Goal: Information Seeking & Learning: Learn about a topic

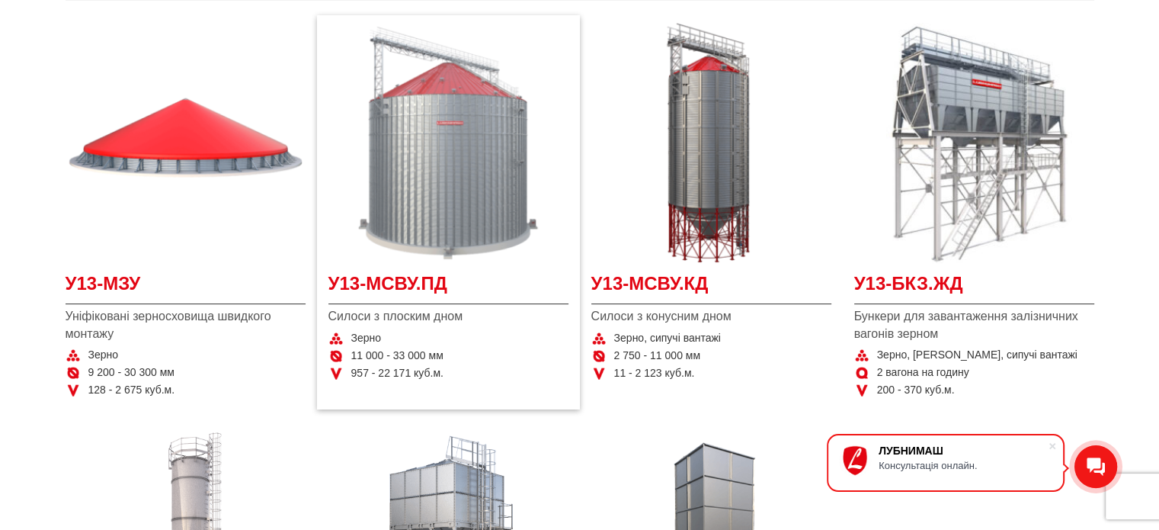
scroll to position [381, 0]
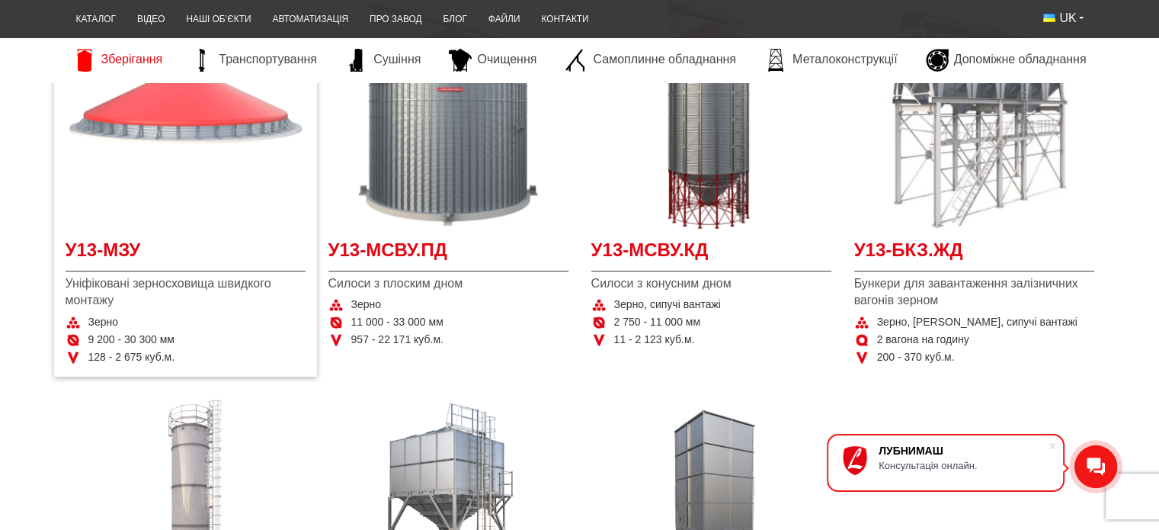
click at [273, 182] on img at bounding box center [186, 109] width 240 height 240
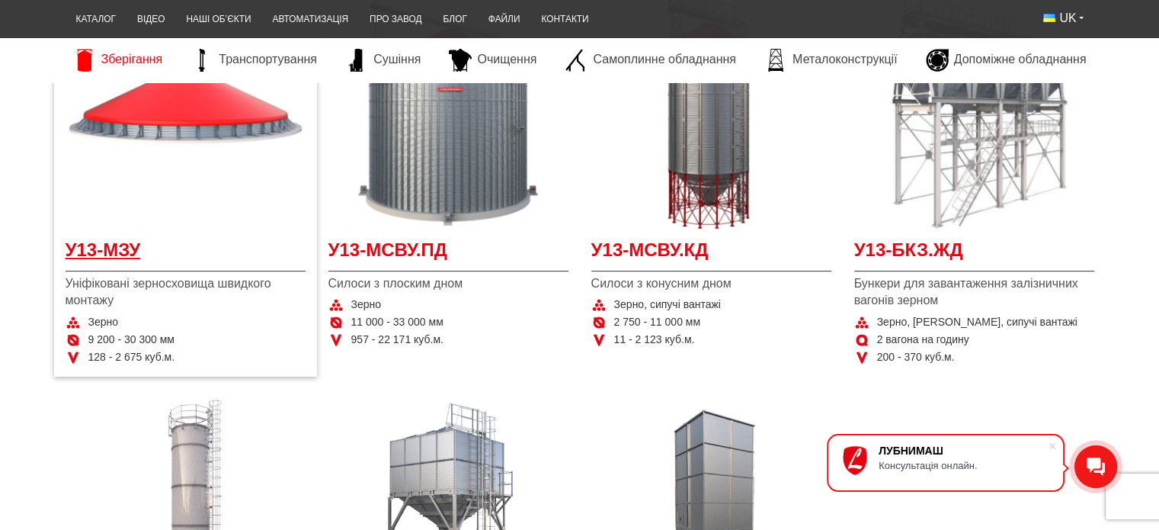
click at [122, 255] on span "У13-МЗУ" at bounding box center [186, 254] width 240 height 34
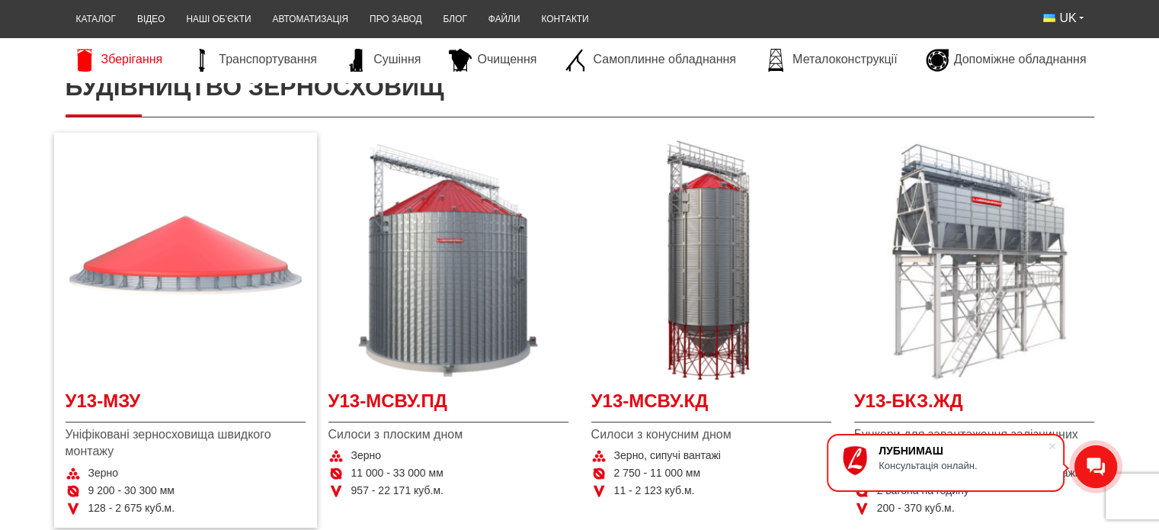
scroll to position [229, 0]
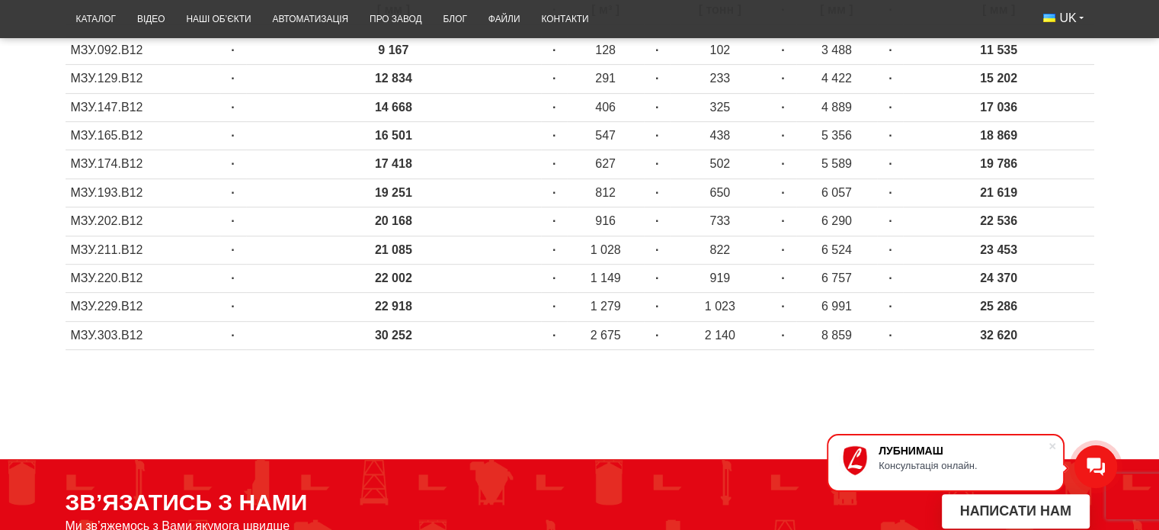
scroll to position [762, 0]
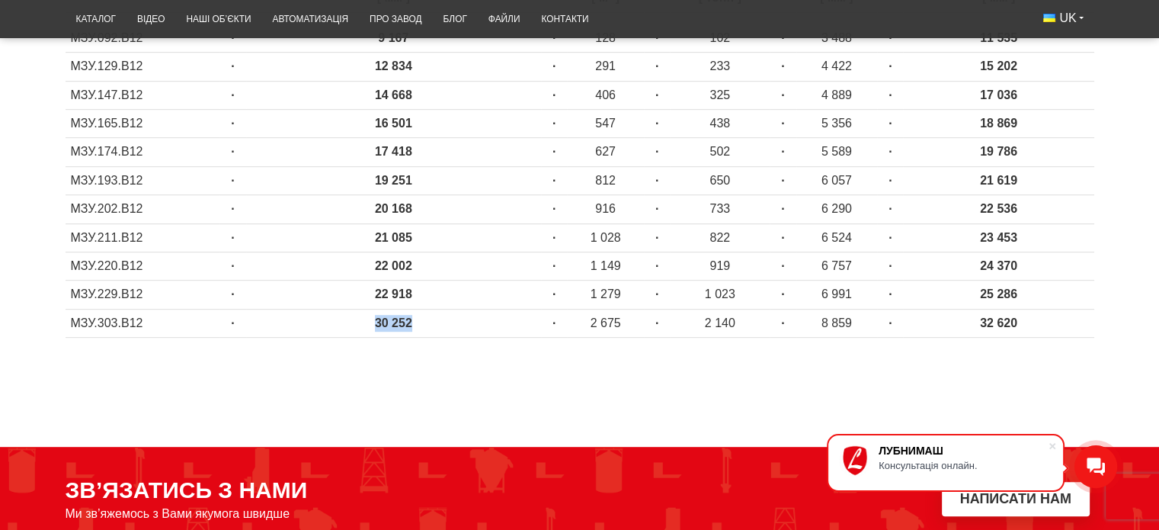
drag, startPoint x: 352, startPoint y: 320, endPoint x: 432, endPoint y: 319, distance: 80.0
click at [432, 319] on td "30 252" at bounding box center [393, 323] width 295 height 28
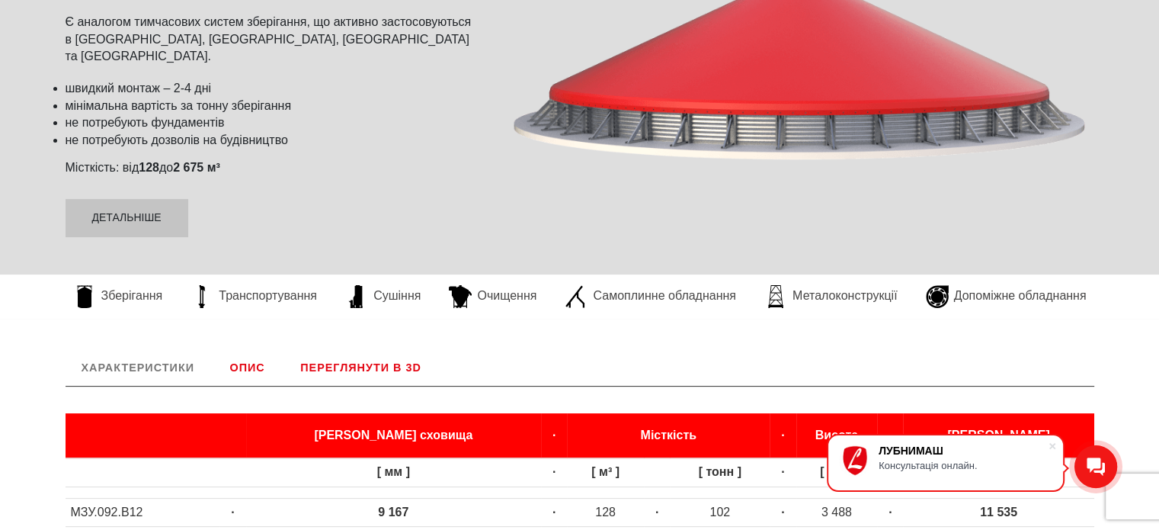
scroll to position [305, 0]
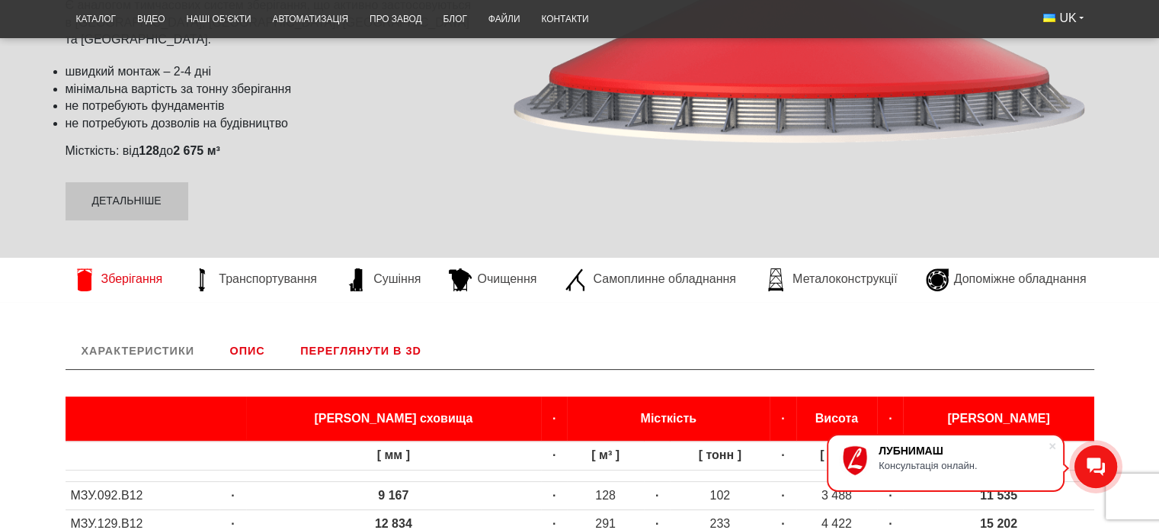
click at [128, 281] on span "Зберігання" at bounding box center [132, 279] width 62 height 17
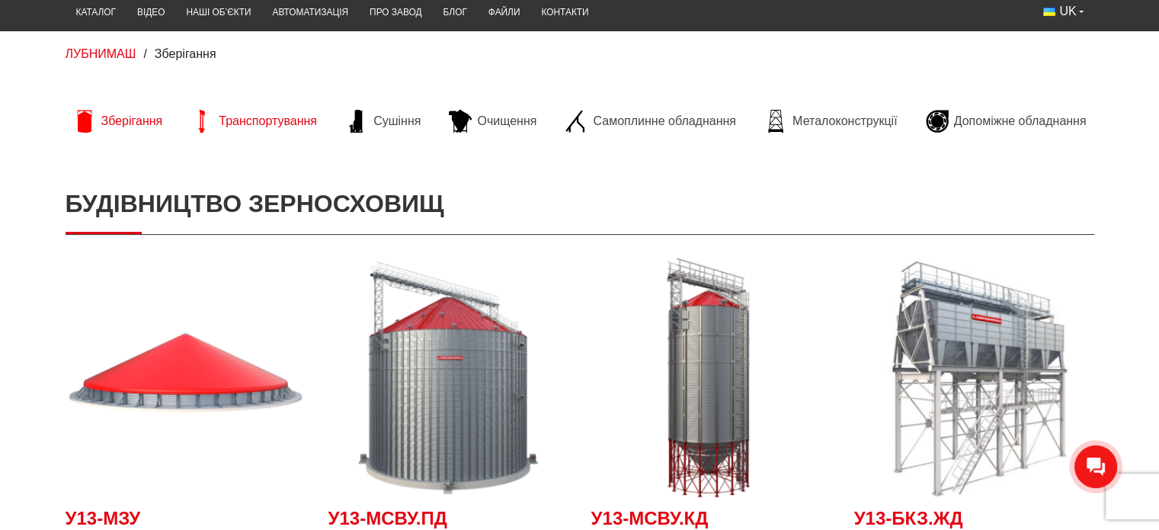
scroll to position [152, 0]
